Goal: Task Accomplishment & Management: Complete application form

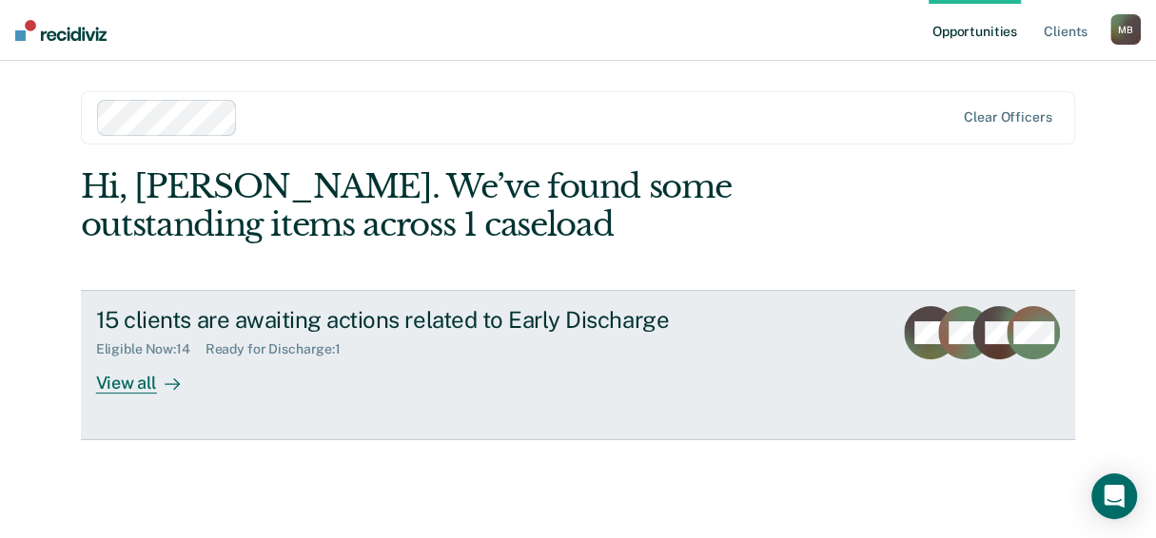
click at [145, 395] on div "View all" at bounding box center [149, 376] width 107 height 37
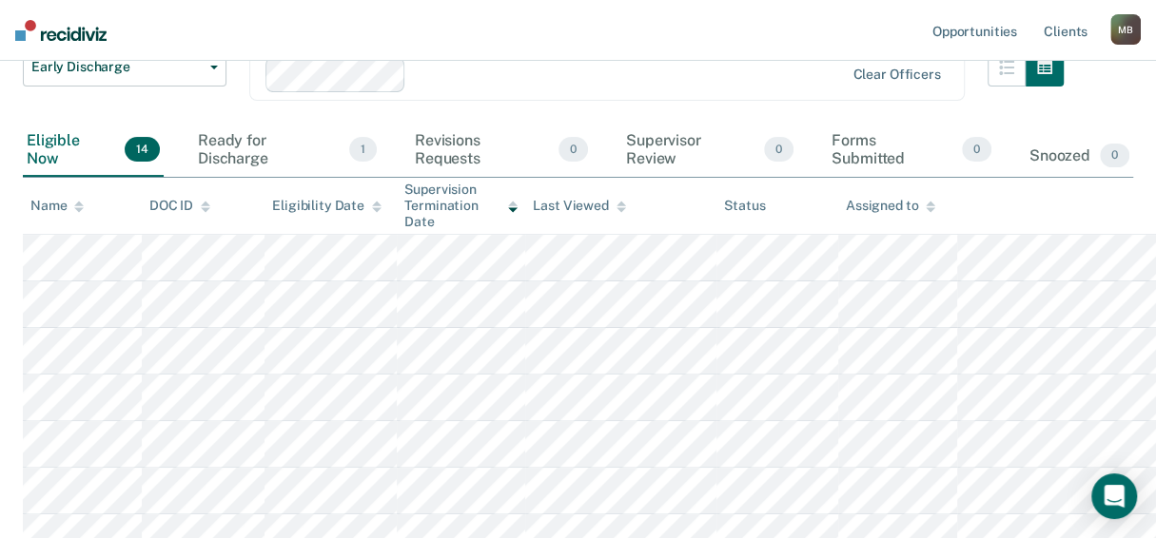
scroll to position [94, 0]
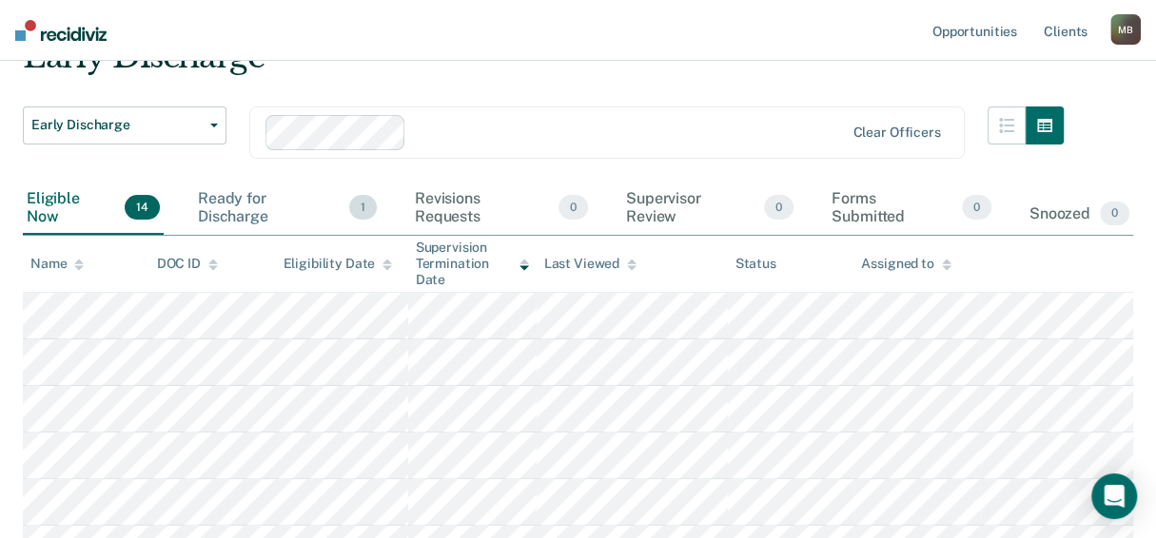
click at [251, 235] on div "Ready for Discharge 1" at bounding box center [287, 208] width 186 height 53
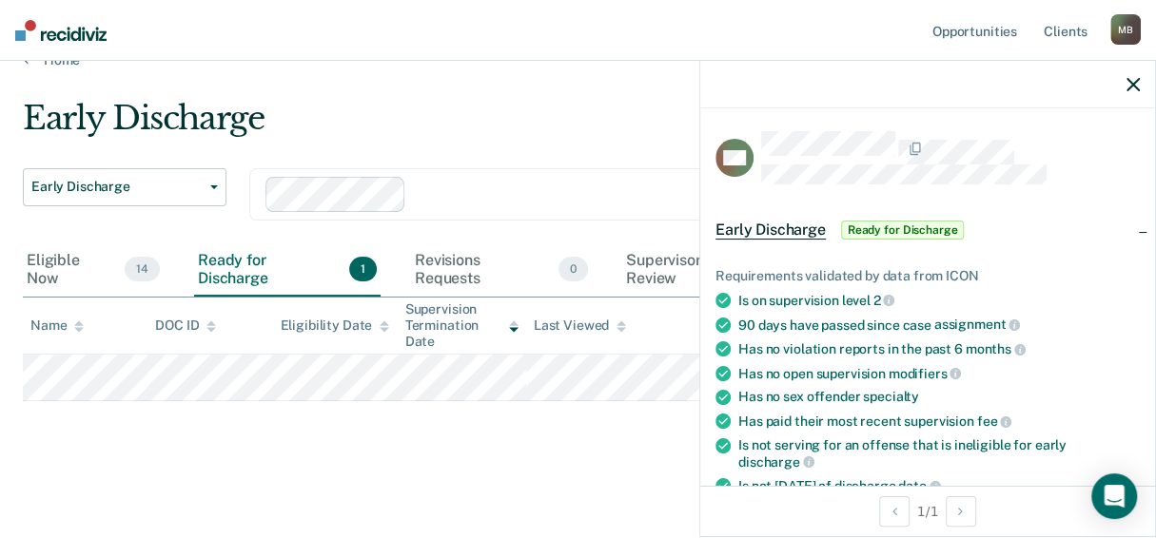
click at [841, 240] on span "Ready for Discharge" at bounding box center [903, 230] width 124 height 19
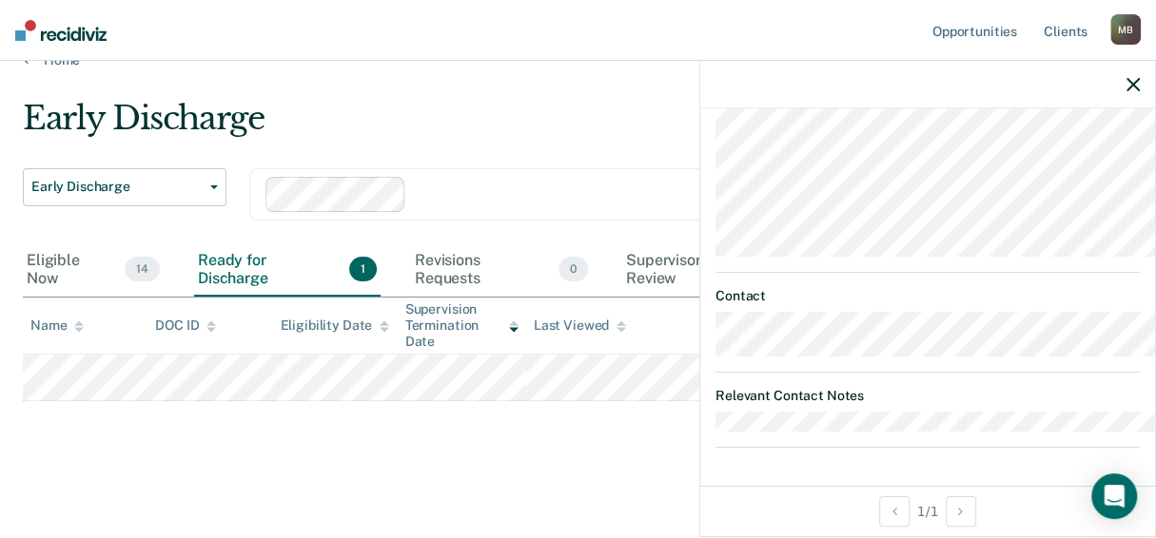
scroll to position [397, 0]
click at [403, 450] on div "Early Discharge Early Discharge Early Discharge Clear officers Eligible Now 14 …" at bounding box center [578, 278] width 1110 height 358
click at [1128, 91] on icon "button" at bounding box center [1132, 84] width 13 height 13
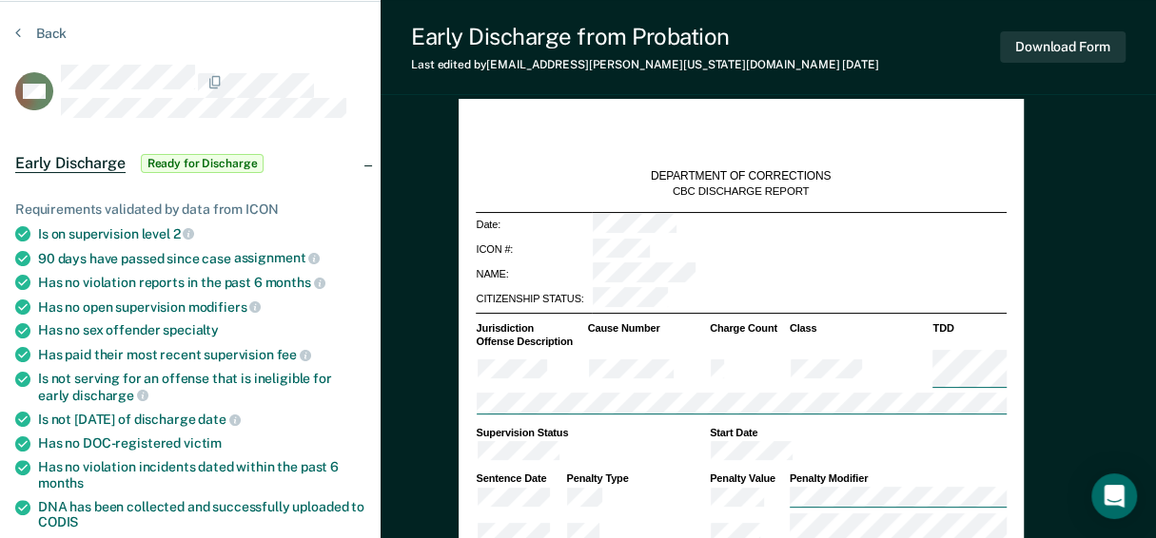
scroll to position [190, 0]
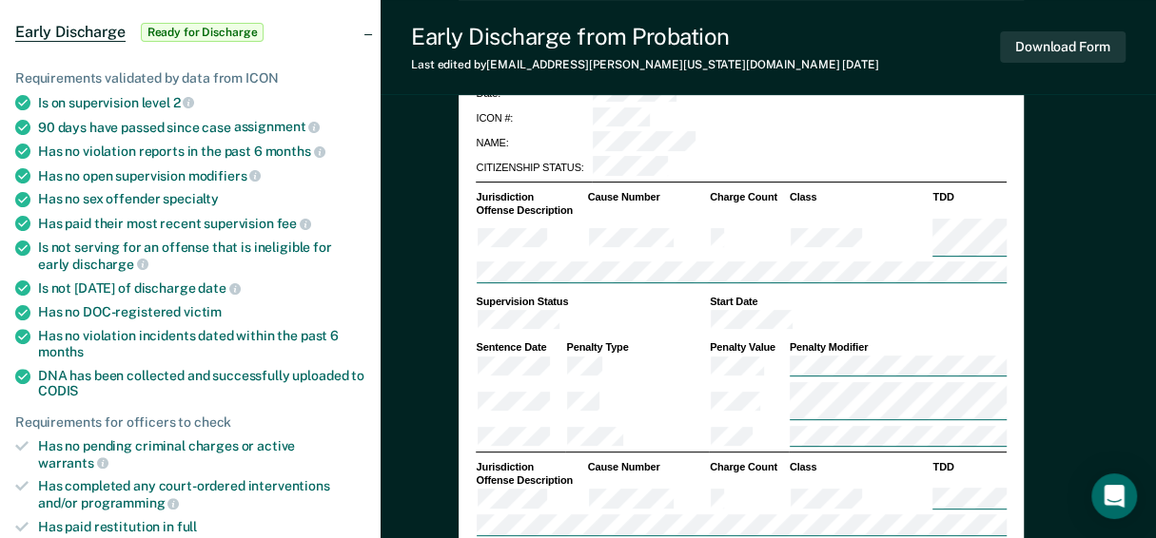
type textarea "x"
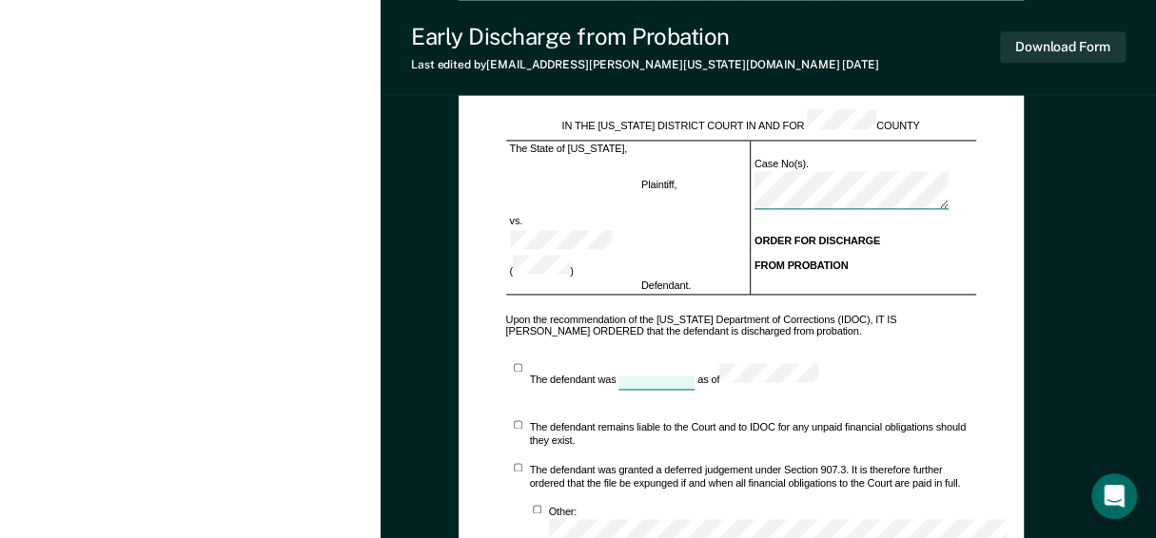
scroll to position [1522, 0]
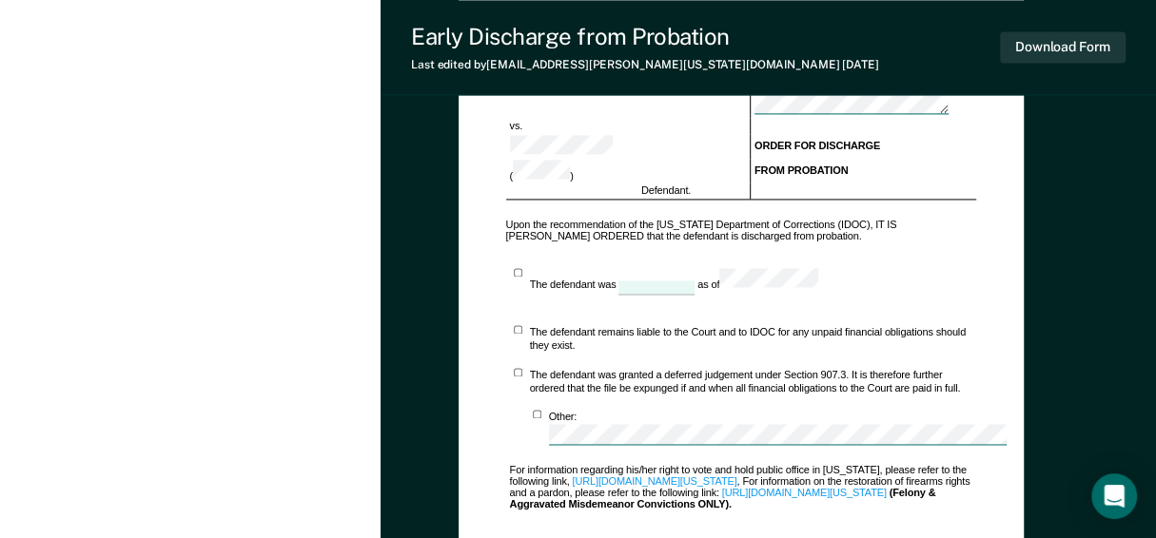
click at [694, 295] on div at bounding box center [656, 288] width 76 height 14
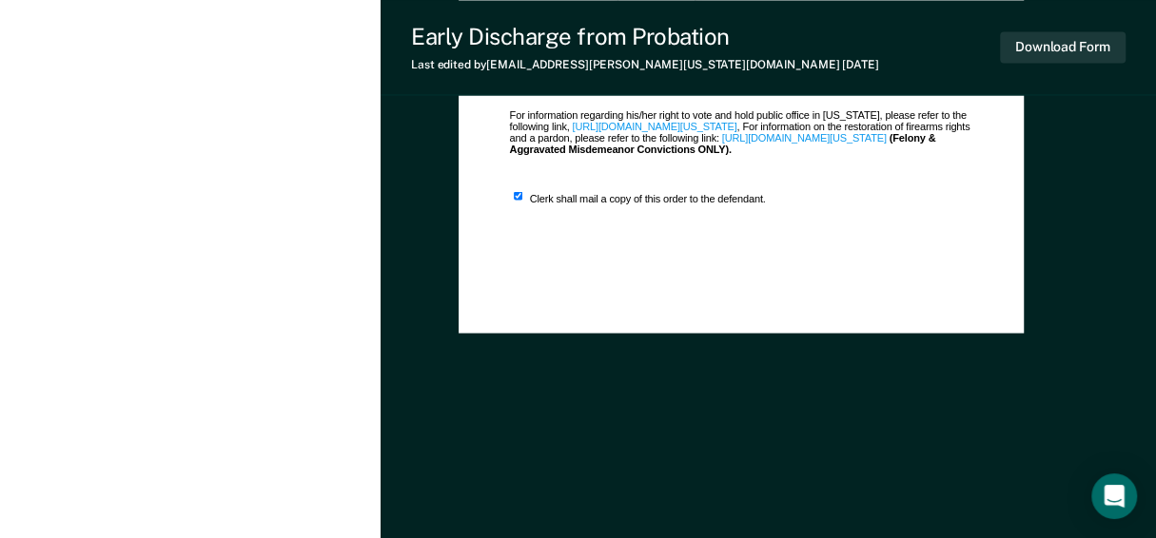
scroll to position [1687, 0]
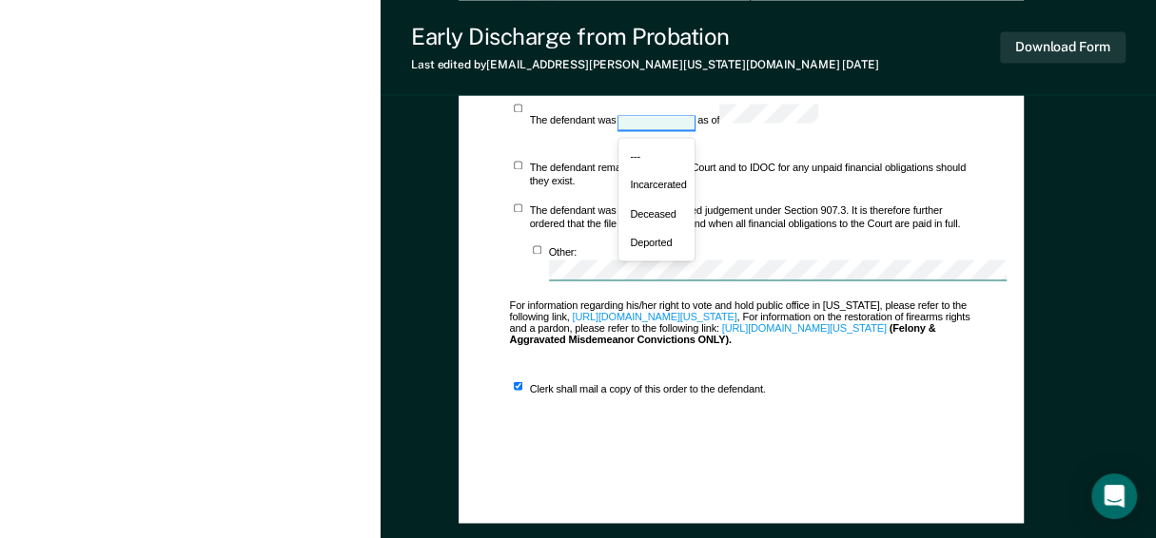
click at [694, 129] on div at bounding box center [656, 122] width 76 height 13
click at [694, 199] on div "Incarcerated" at bounding box center [656, 184] width 76 height 29
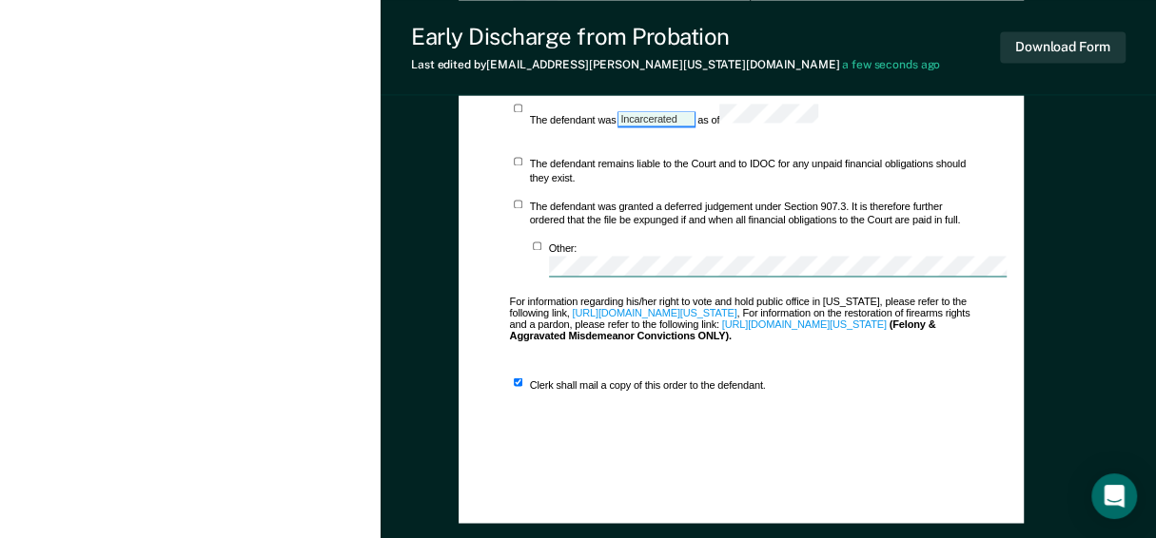
click at [693, 126] on div "Incarcerated" at bounding box center [656, 118] width 72 height 13
drag, startPoint x: 820, startPoint y: 273, endPoint x: 764, endPoint y: 271, distance: 56.2
click at [693, 126] on div "Incarcerated" at bounding box center [656, 118] width 72 height 13
click at [694, 166] on div "---" at bounding box center [656, 152] width 76 height 29
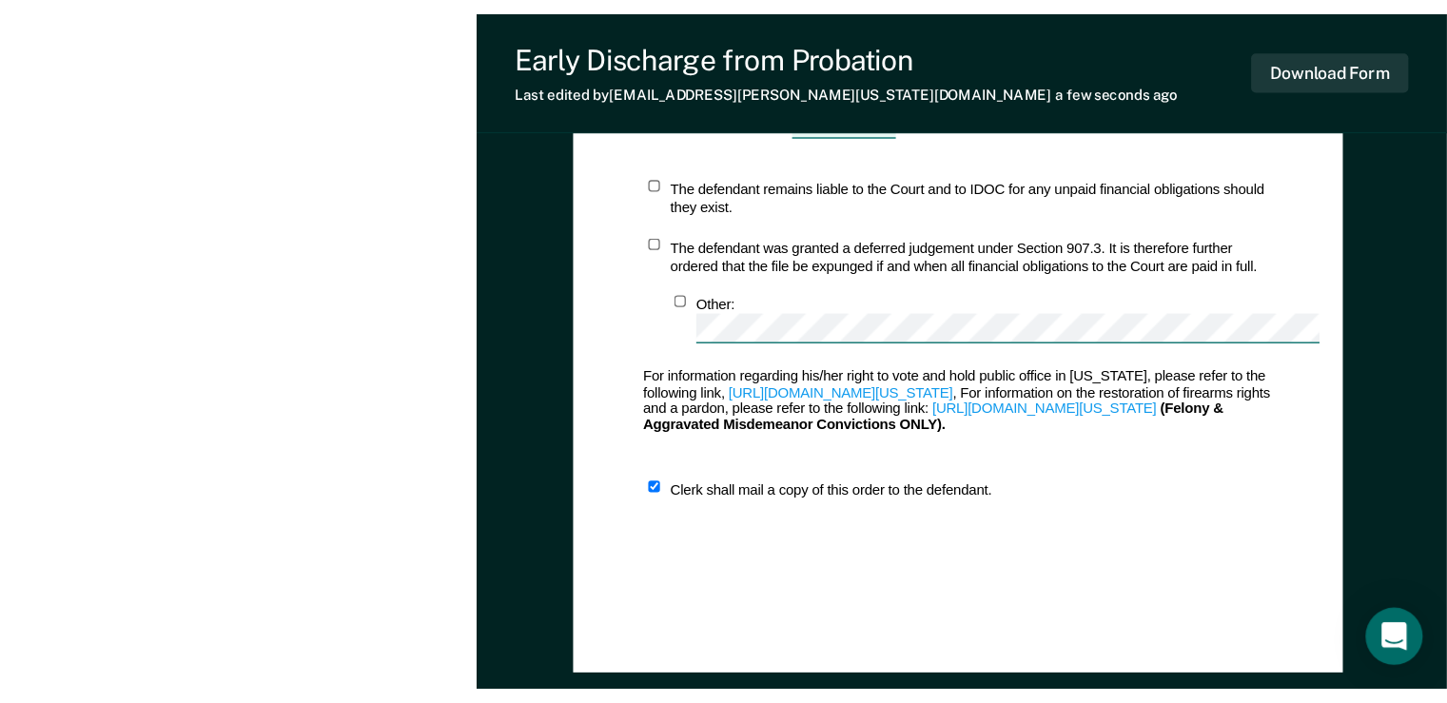
scroll to position [0, 0]
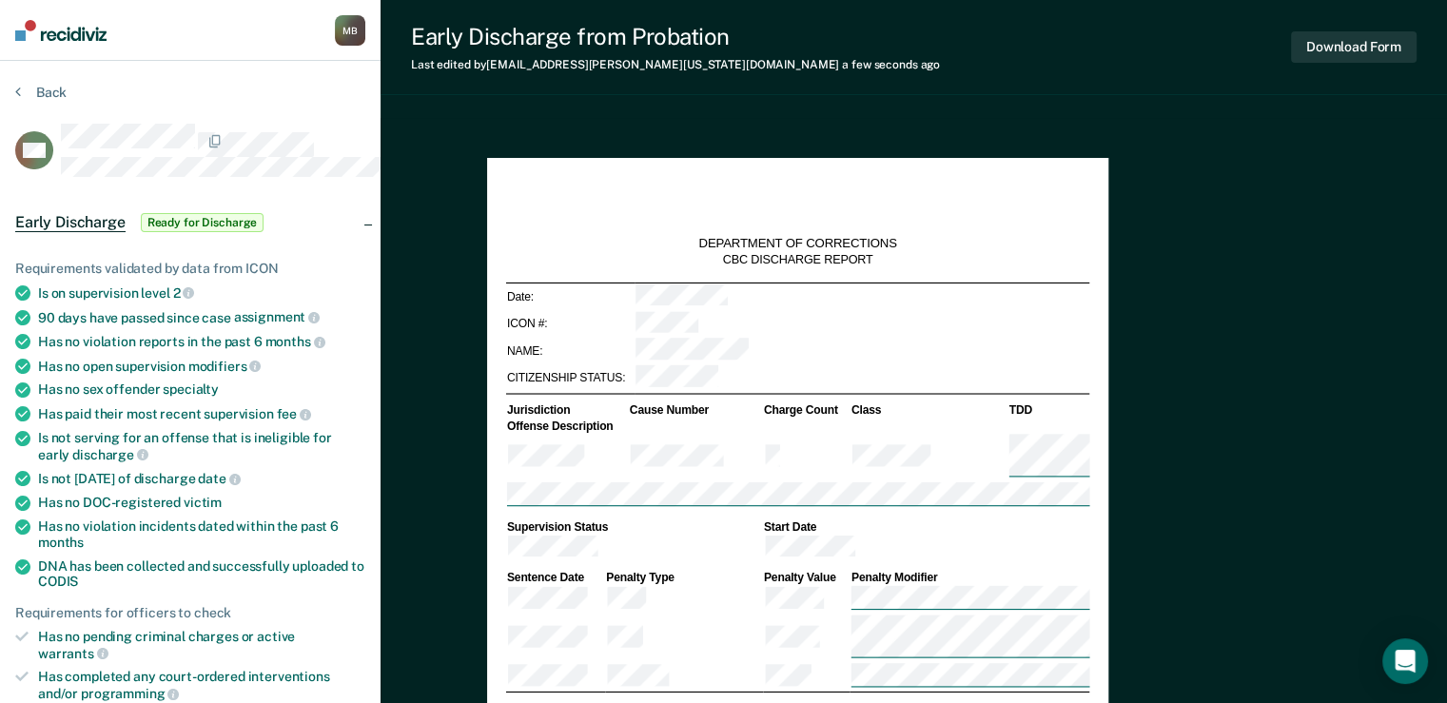
drag, startPoint x: 1113, startPoint y: 277, endPoint x: 1021, endPoint y: 201, distance: 119.6
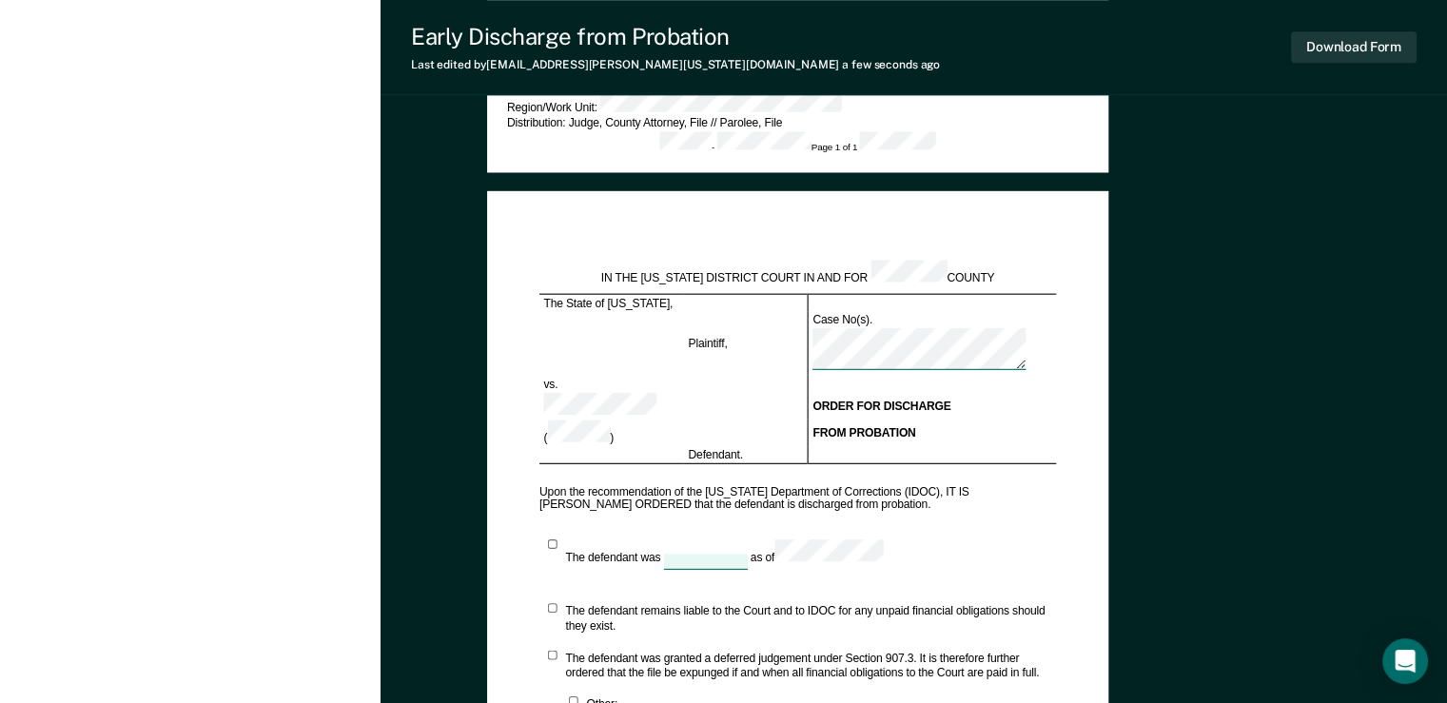
scroll to position [1142, 0]
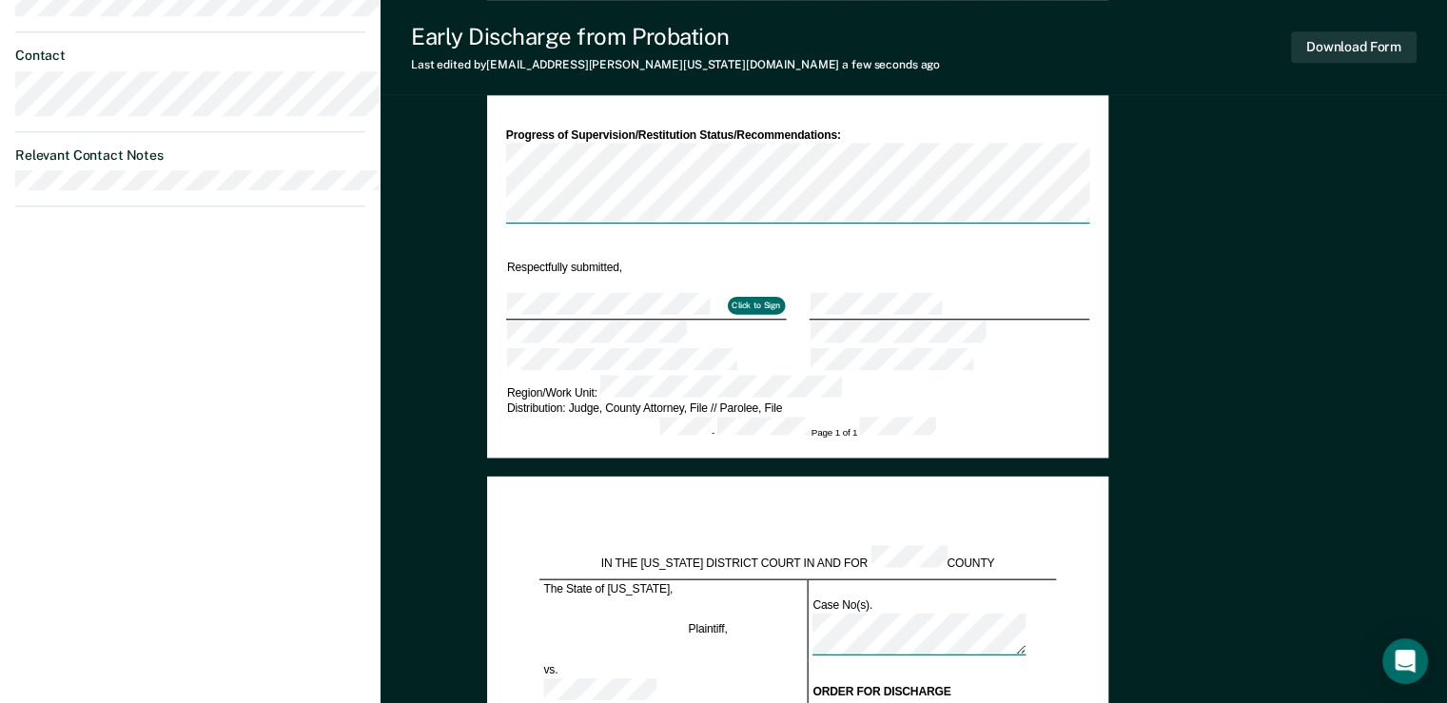
drag, startPoint x: 850, startPoint y: 332, endPoint x: 1275, endPoint y: 433, distance: 437.0
click at [1090, 292] on td at bounding box center [950, 283] width 281 height 17
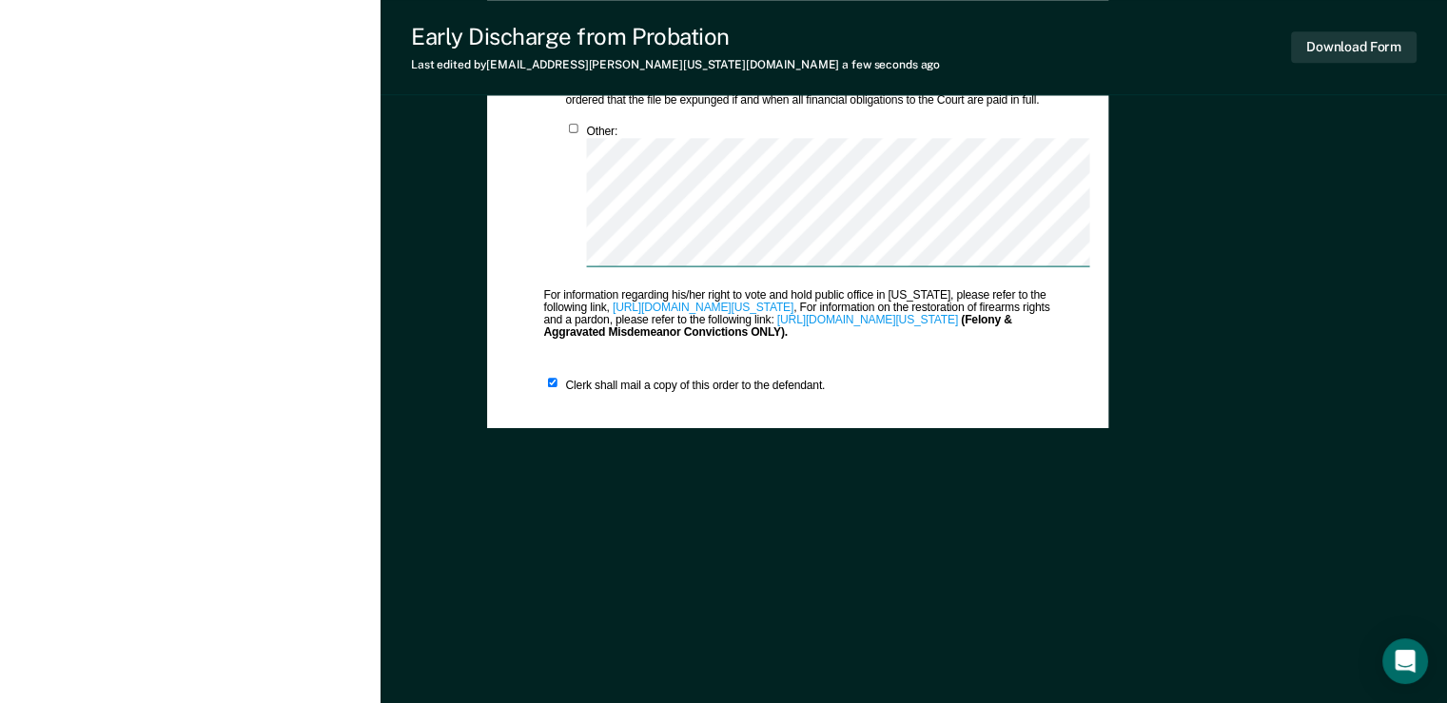
scroll to position [1998, 0]
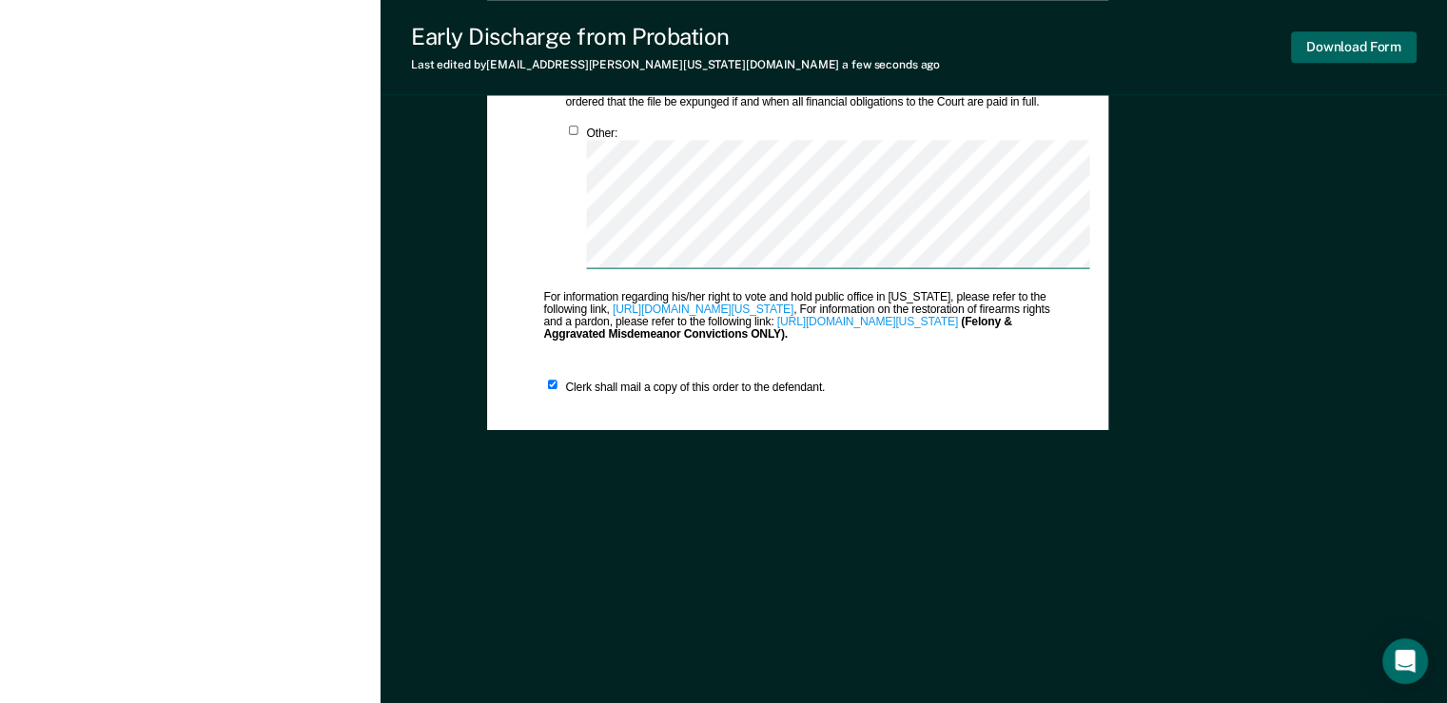
click at [1168, 63] on button "Download Form" at bounding box center [1354, 46] width 126 height 31
type textarea "x"
